Goal: Task Accomplishment & Management: Use online tool/utility

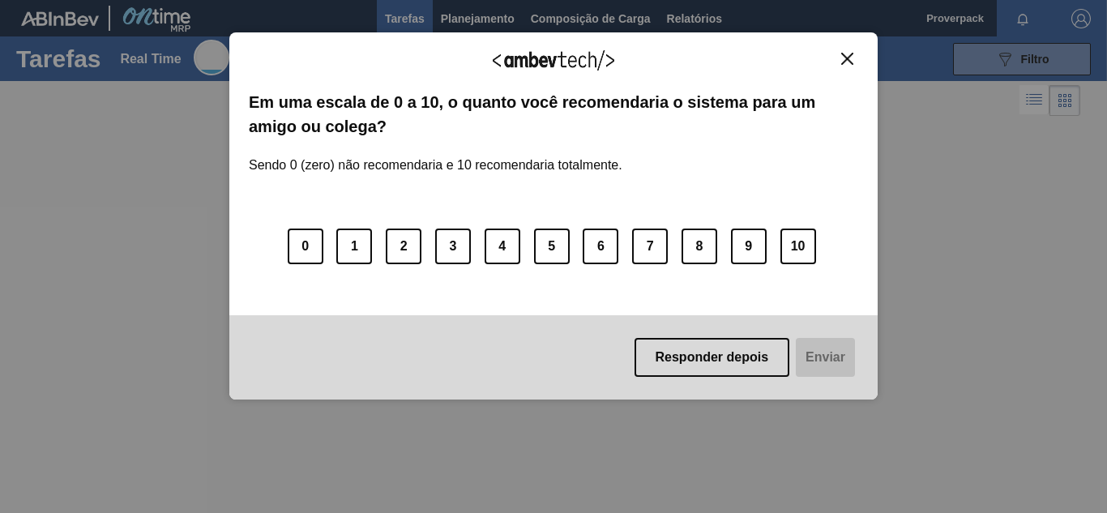
click at [850, 54] on img "Close" at bounding box center [847, 59] width 12 height 12
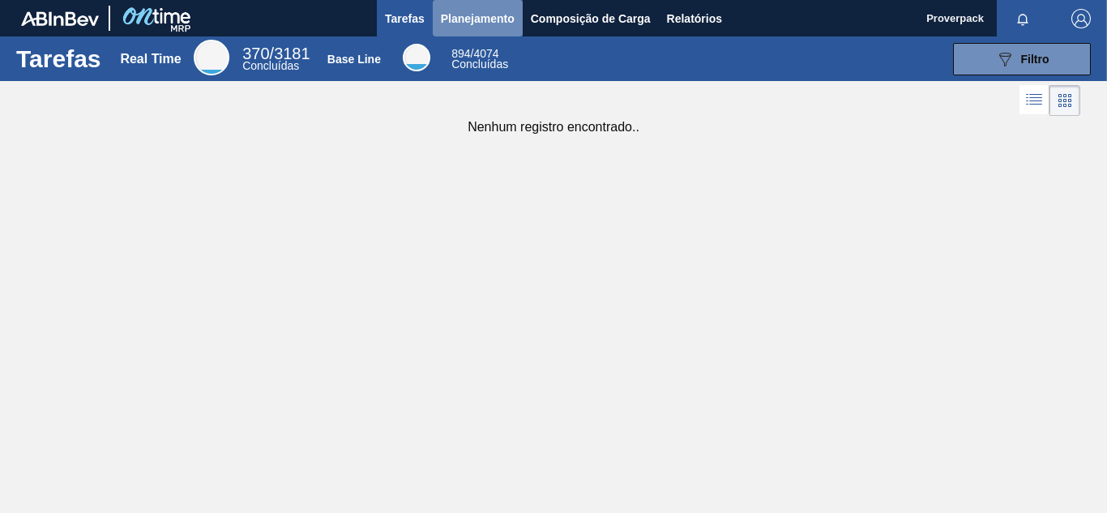
click at [488, 20] on span "Planejamento" at bounding box center [478, 18] width 74 height 19
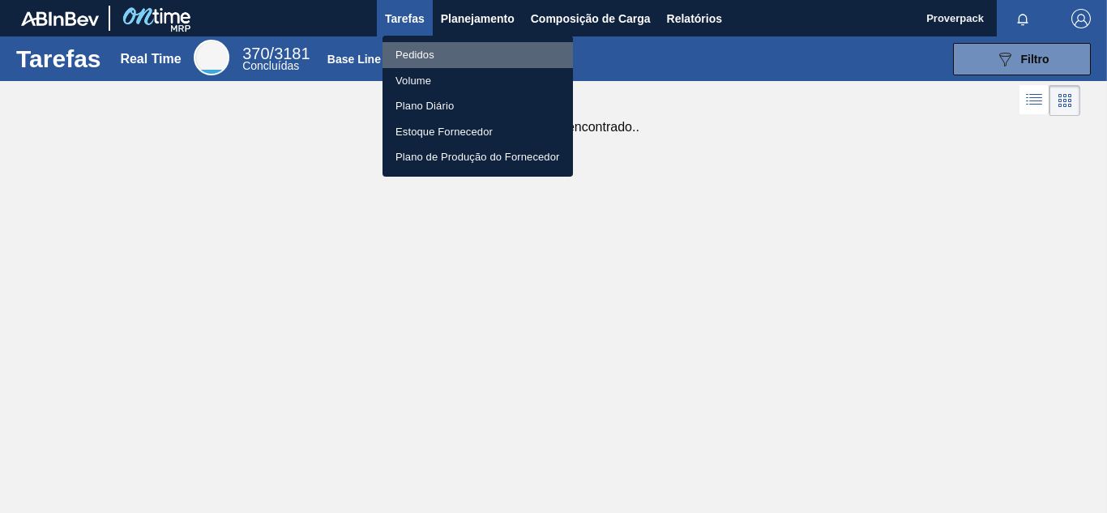
click at [416, 48] on li "Pedidos" at bounding box center [478, 55] width 191 height 26
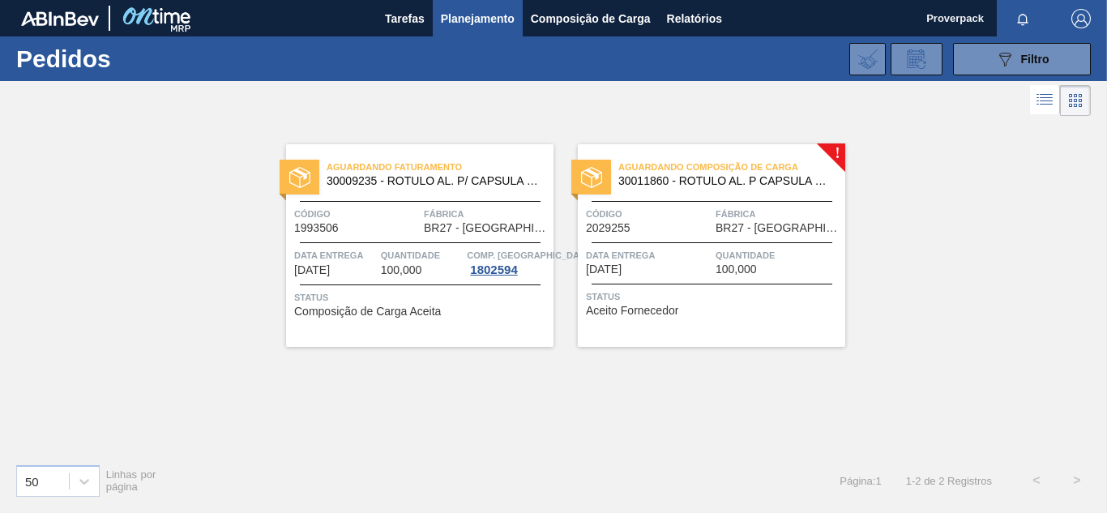
click at [685, 178] on span "30011860 - ROTULO AL. P CAPSULA PEPSI BLACK" at bounding box center [726, 181] width 214 height 12
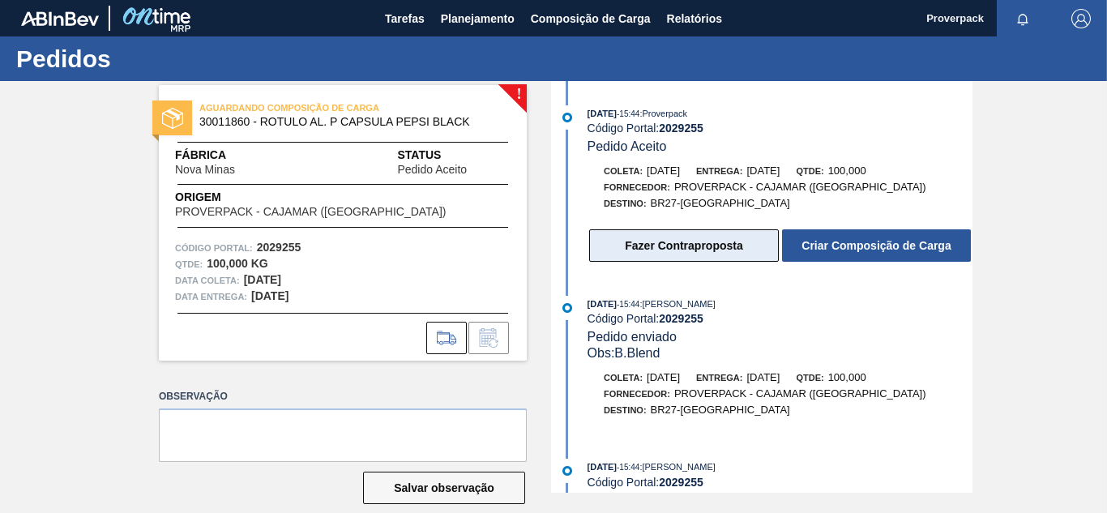
click at [746, 246] on button "Fazer Contraproposta" at bounding box center [684, 245] width 190 height 32
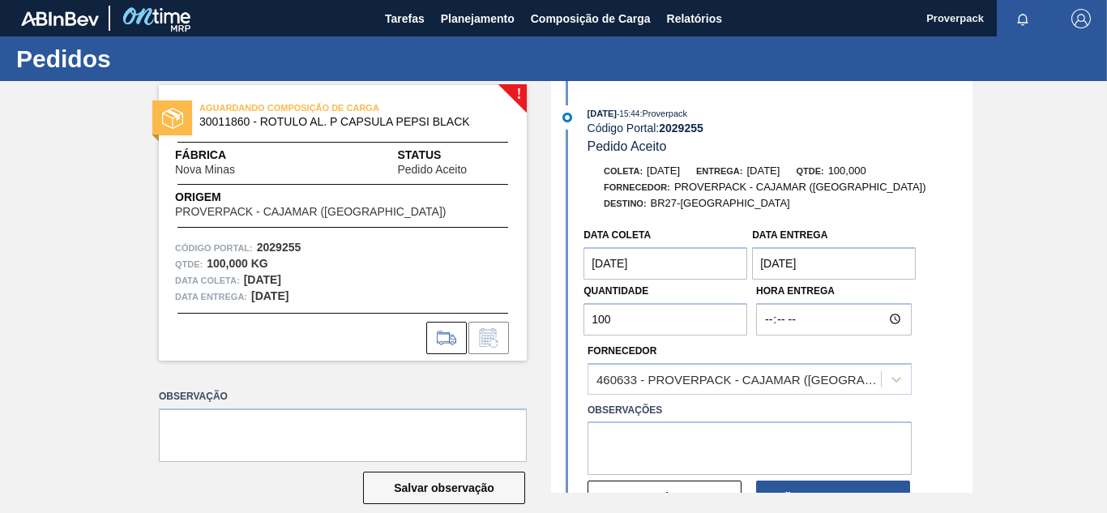
click at [971, 280] on div "! AGUARDANDO COMPOSIÇÃO DE CARGA 30011860 - ROTULO AL. P CAPSULA PEPSI BLACK Fá…" at bounding box center [553, 287] width 1107 height 412
drag, startPoint x: 971, startPoint y: 280, endPoint x: 970, endPoint y: 292, distance: 11.4
click at [970, 292] on div "11/09/2025 - 15:44 : Proverpack Código Portal: 2029255 Pedido Aceito Coleta: 08…" at bounding box center [764, 287] width 418 height 412
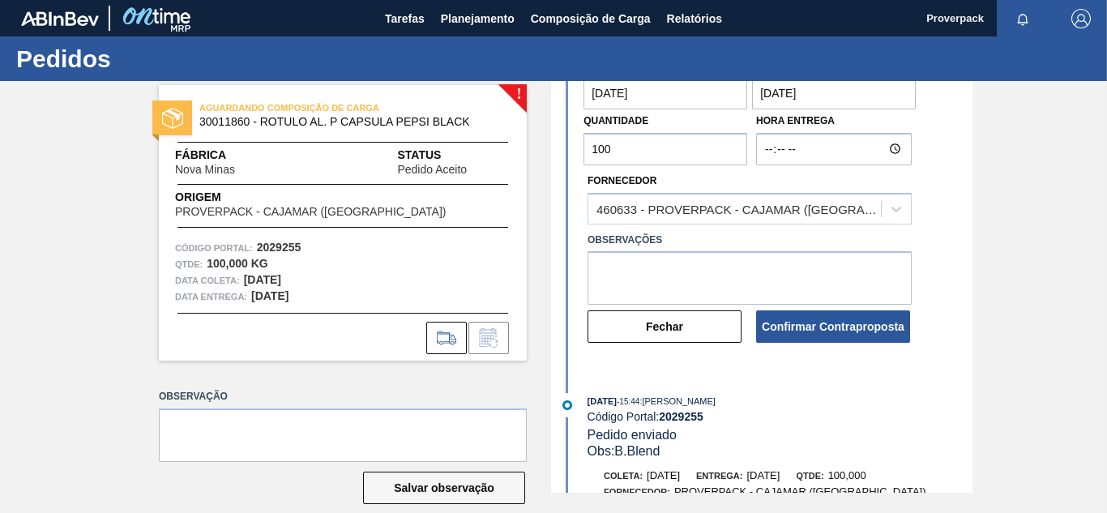
scroll to position [172, 0]
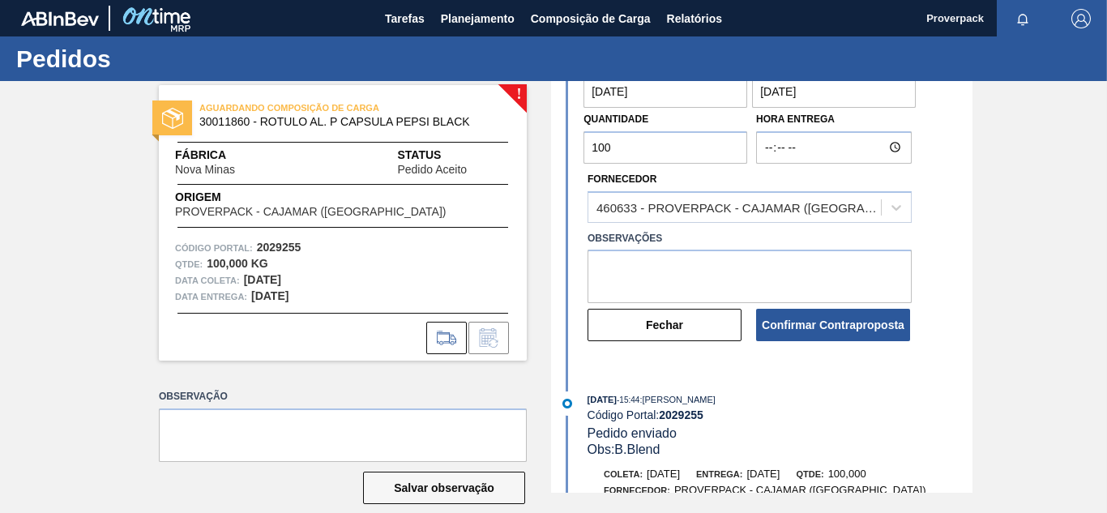
drag, startPoint x: 965, startPoint y: 366, endPoint x: 967, endPoint y: 398, distance: 31.7
click at [967, 321] on div "11/09/2025 - 15:44 : Proverpack Código Portal: 2029255 Pedido Aceito Coleta: 08…" at bounding box center [764, 115] width 418 height 412
click at [434, 328] on icon at bounding box center [447, 337] width 26 height 19
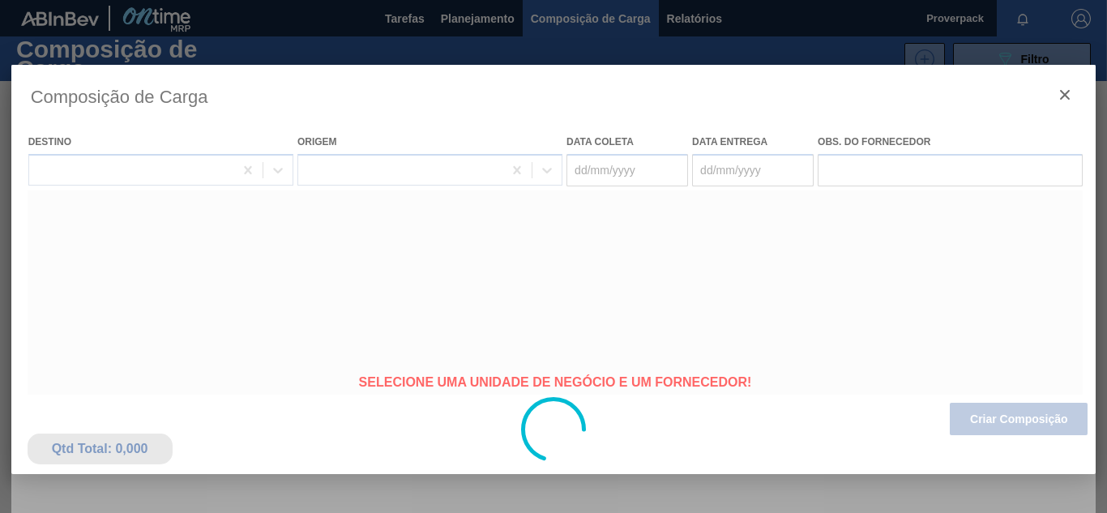
type coleta "08/10/2025"
type entrega "[DATE]"
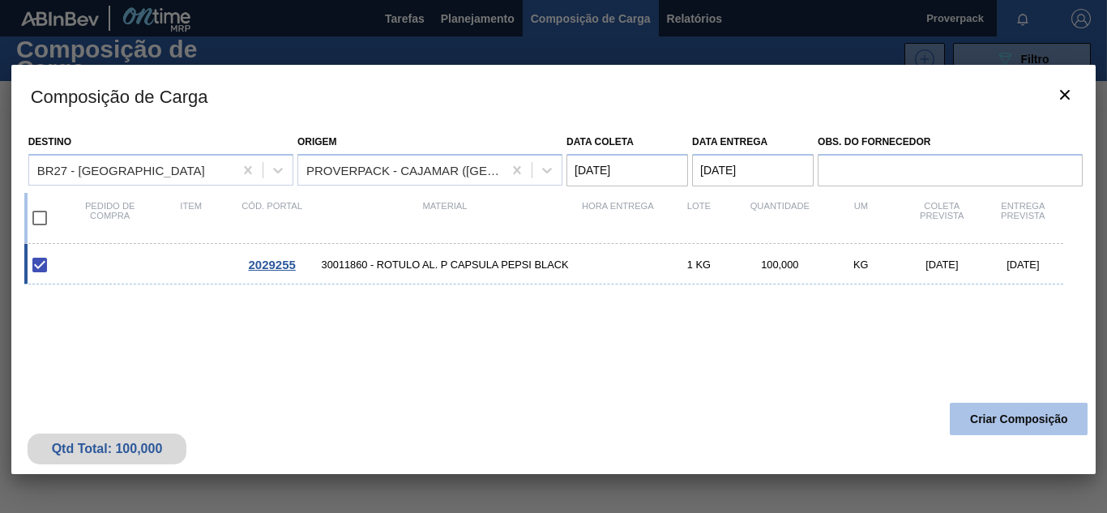
click at [1010, 426] on button "Criar Composição" at bounding box center [1019, 419] width 138 height 32
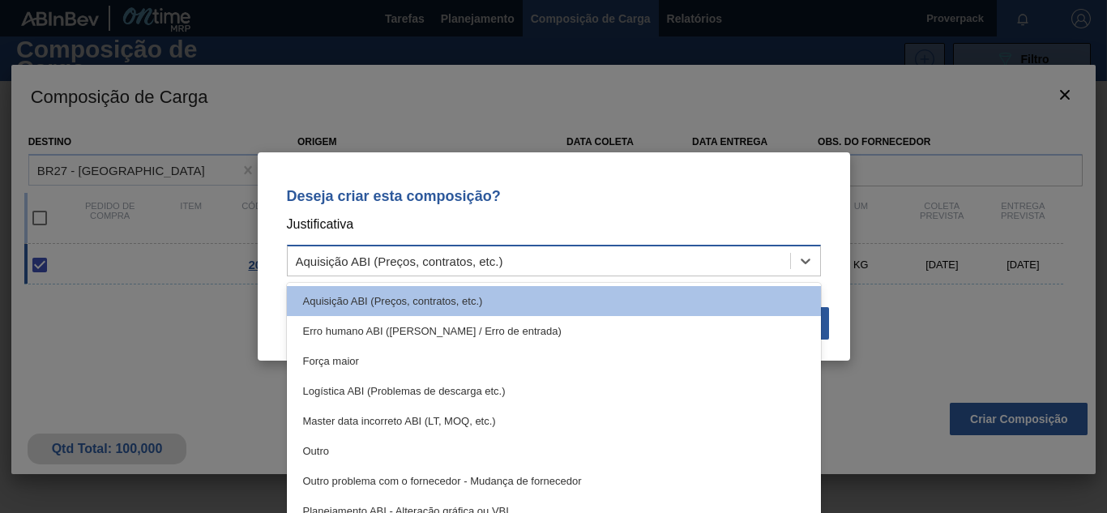
click at [769, 260] on div "Aquisição ABI (Preços, contratos, etc.)" at bounding box center [539, 262] width 503 height 24
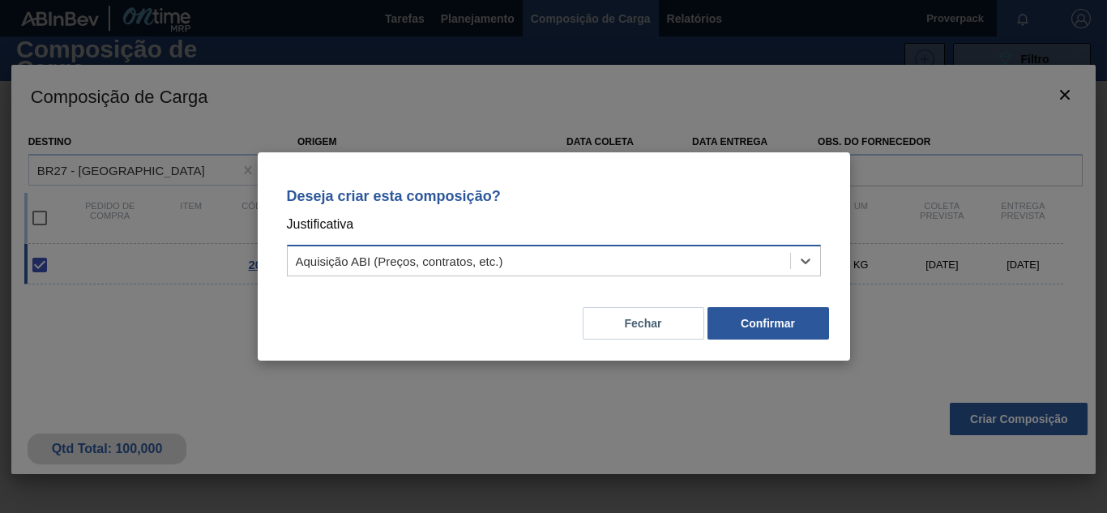
click at [769, 260] on div "Aquisição ABI (Preços, contratos, etc.)" at bounding box center [539, 262] width 503 height 24
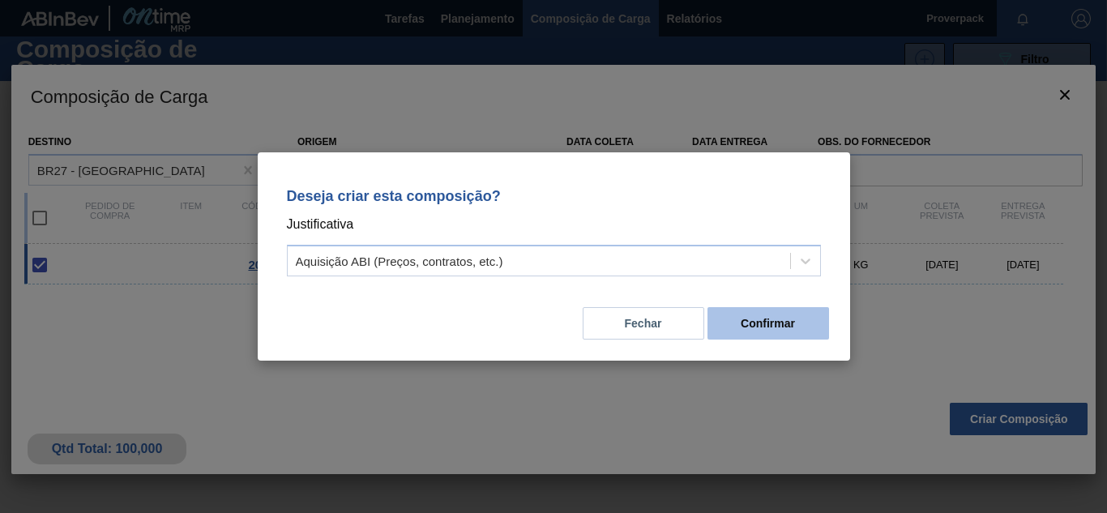
click at [787, 314] on button "Confirmar" at bounding box center [769, 323] width 122 height 32
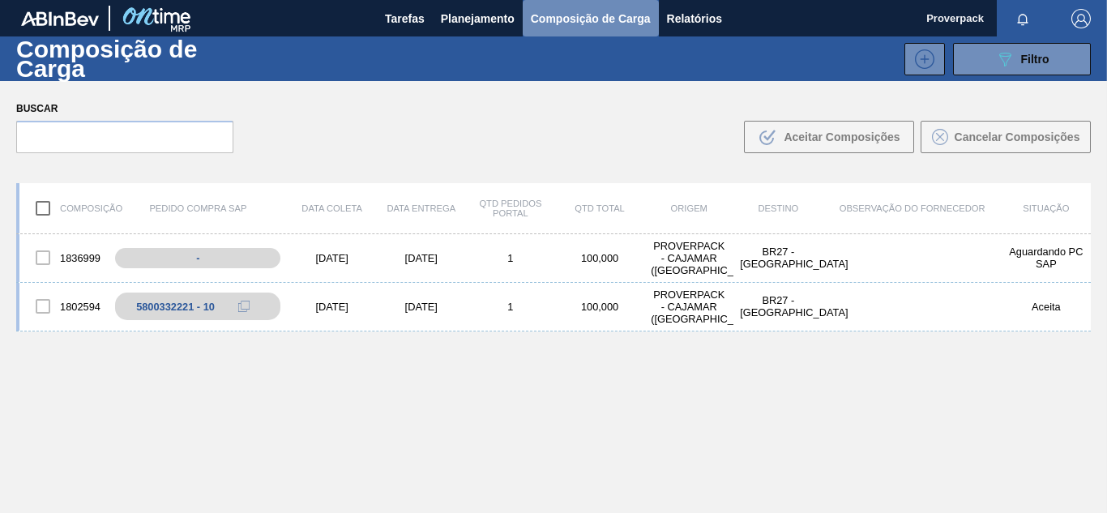
click at [533, 24] on span "Composição de Carga" at bounding box center [591, 18] width 120 height 19
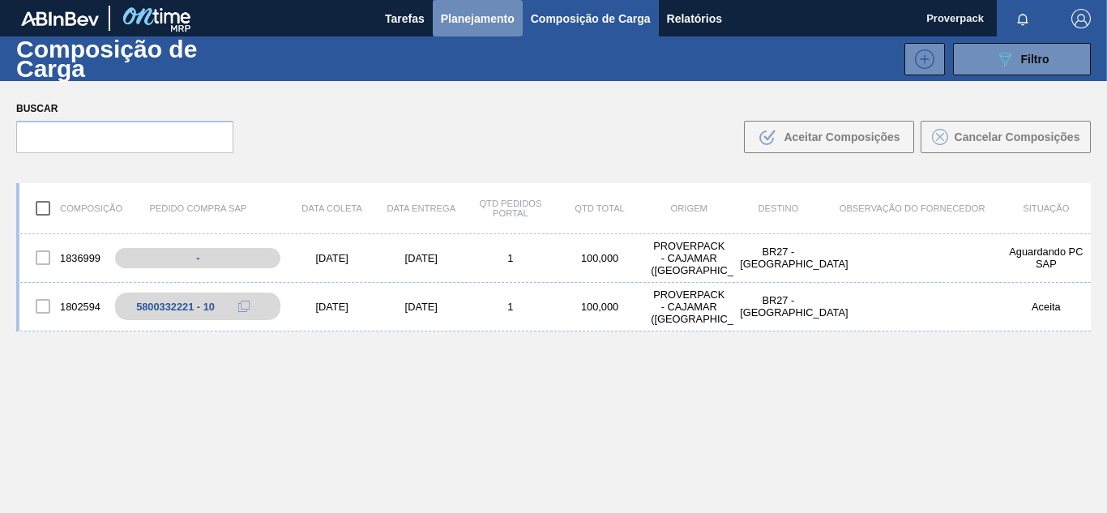
click at [468, 18] on span "Planejamento" at bounding box center [478, 18] width 74 height 19
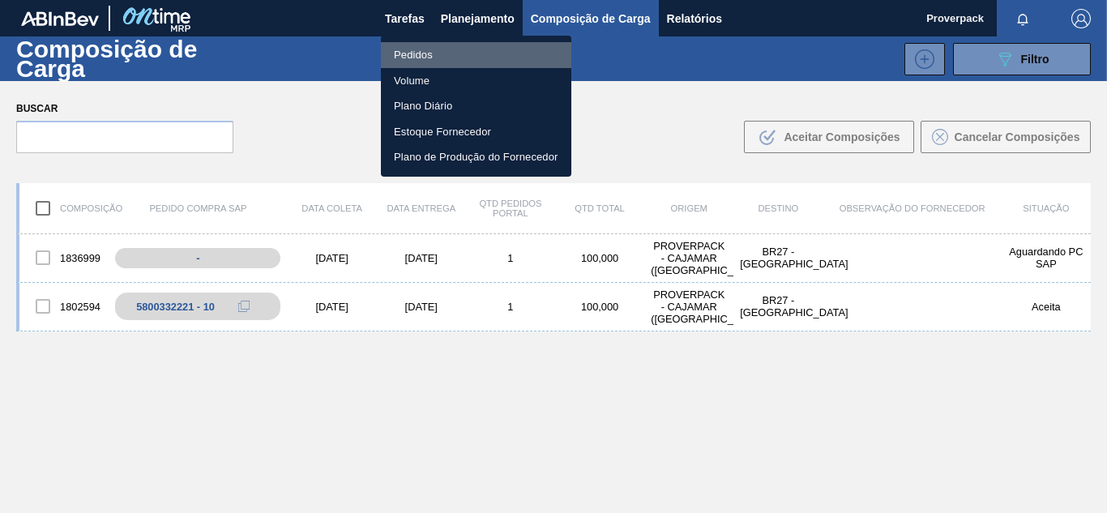
click at [413, 52] on li "Pedidos" at bounding box center [476, 55] width 191 height 26
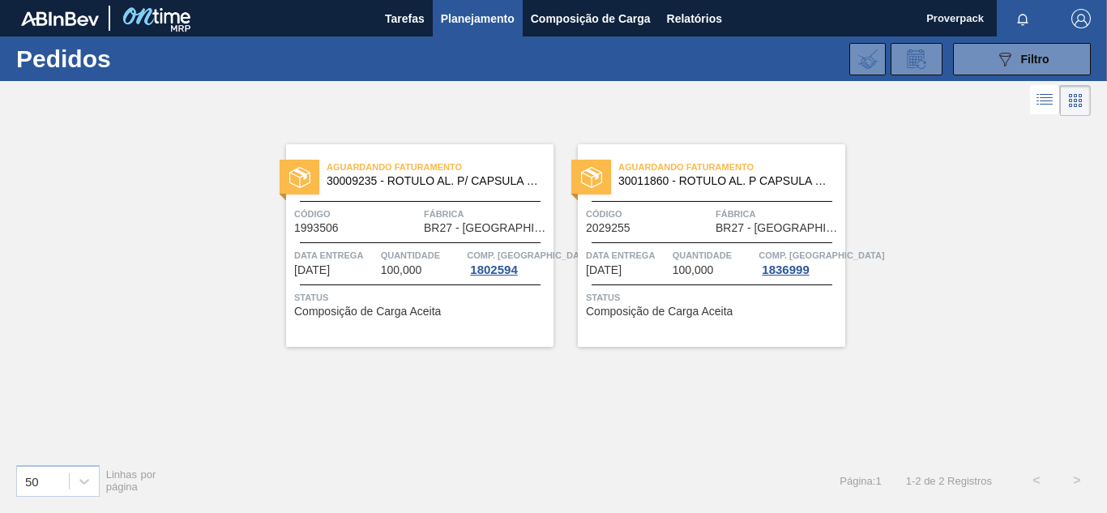
click at [646, 180] on span "30011860 - ROTULO AL. P CAPSULA PEPSI BLACK" at bounding box center [726, 181] width 214 height 12
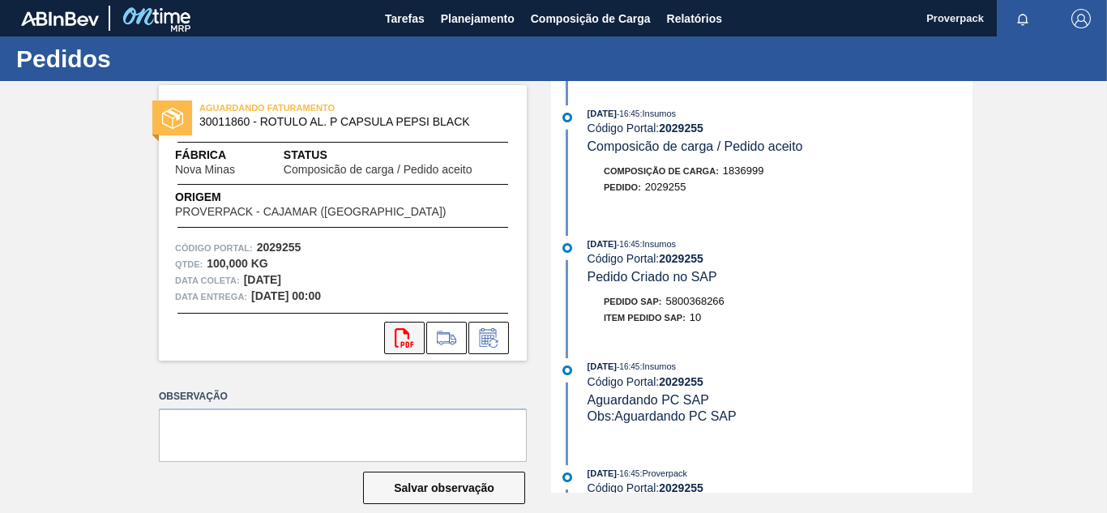
click at [391, 348] on button "svg{fill:#ff0000}" at bounding box center [404, 338] width 41 height 32
